Goal: Obtain resource: Obtain resource

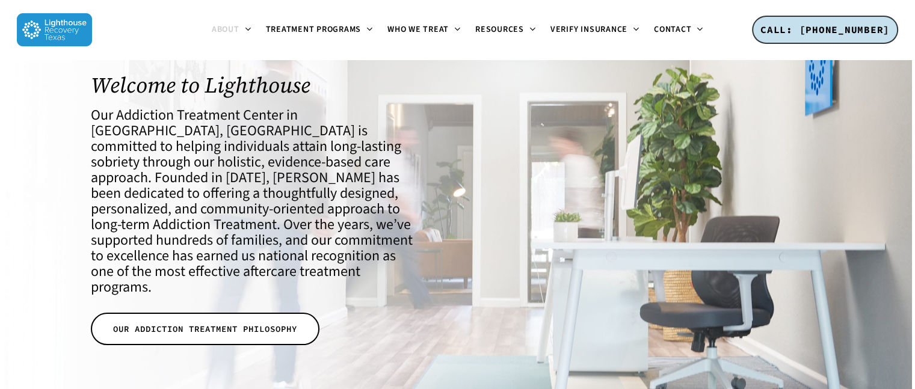
scroll to position [60, 0]
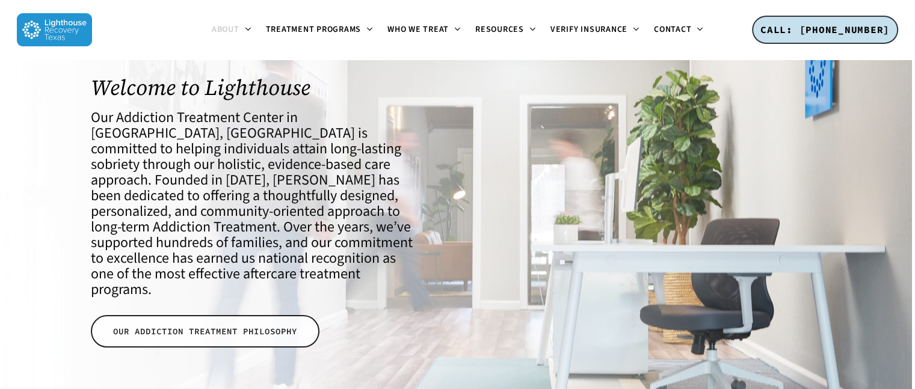
click at [202, 326] on span "OUR ADDICTION TREATMENT PHILOSOPHY" at bounding box center [205, 332] width 184 height 12
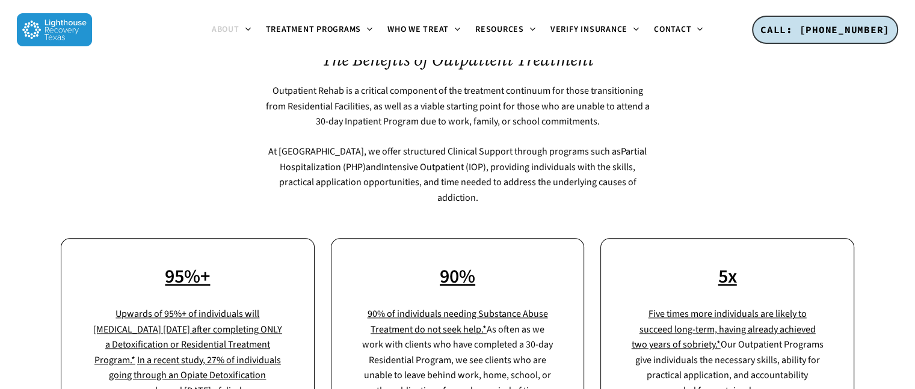
scroll to position [1384, 0]
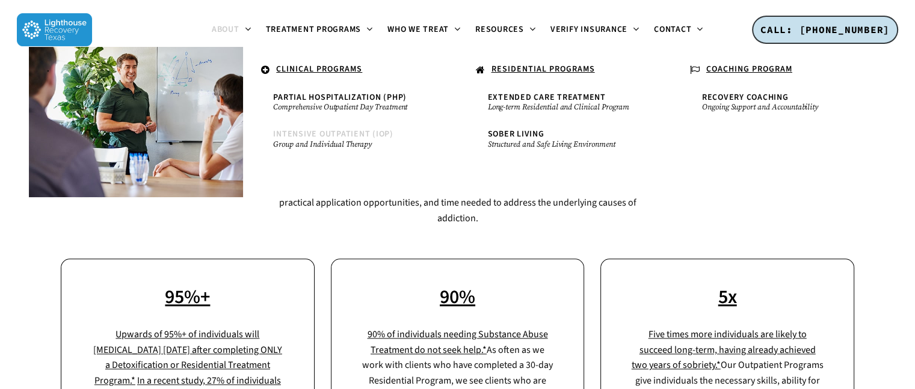
click at [314, 140] on span "Intensive Outpatient (IOP)" at bounding box center [333, 134] width 120 height 12
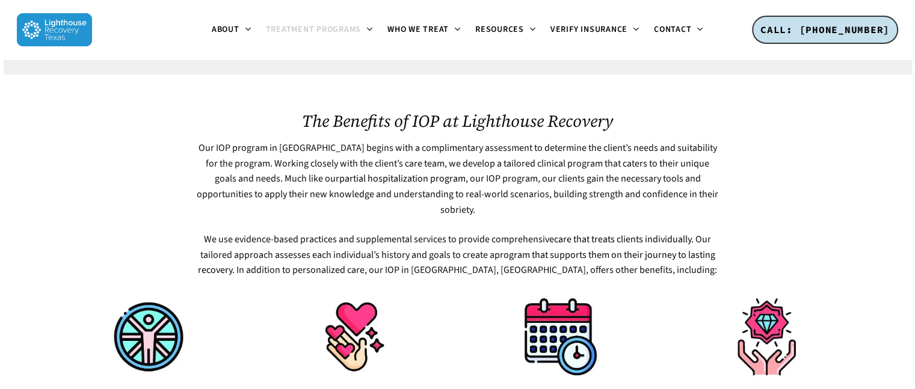
scroll to position [481, 0]
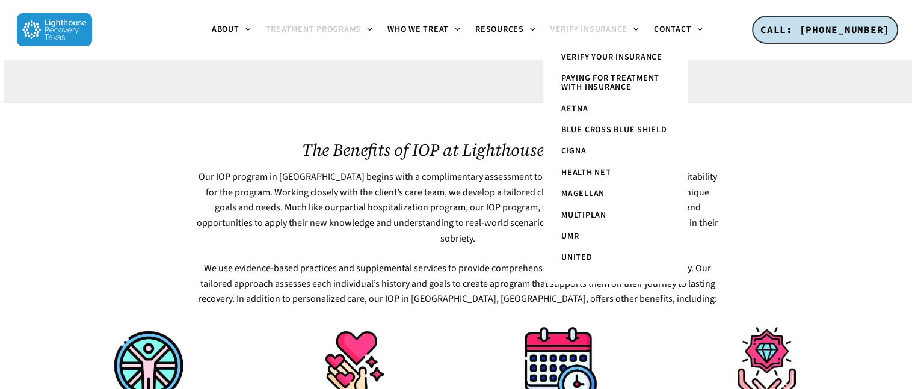
click at [572, 26] on span "Verify Insurance" at bounding box center [589, 29] width 77 height 12
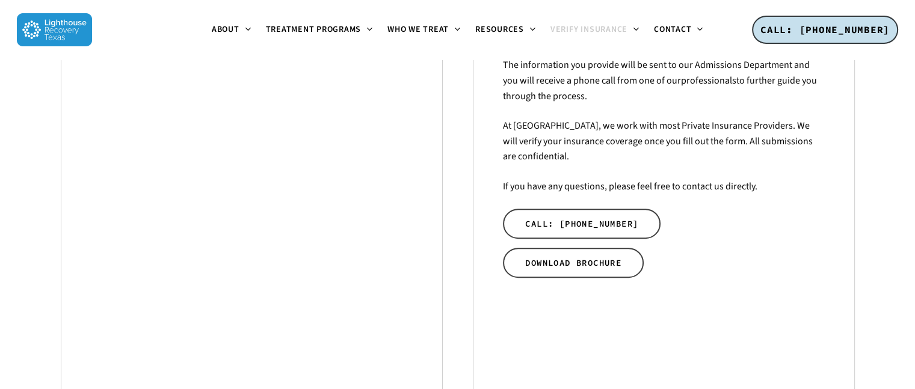
scroll to position [421, 0]
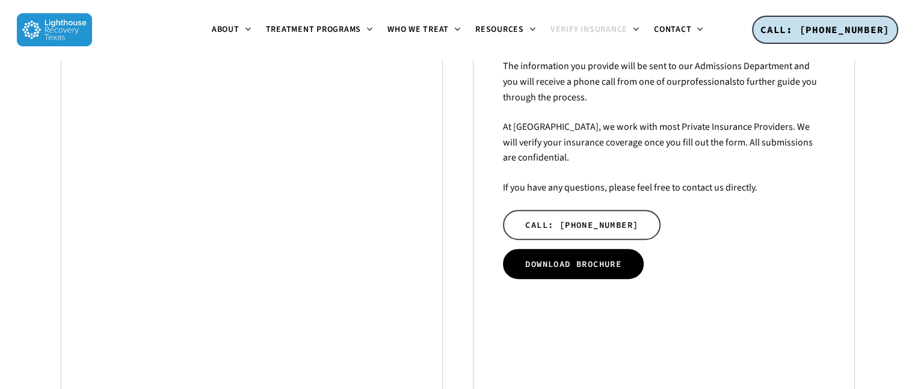
click at [528, 265] on span "DOWNLOAD BROCHURE" at bounding box center [573, 264] width 96 height 12
